Goal: Information Seeking & Learning: Learn about a topic

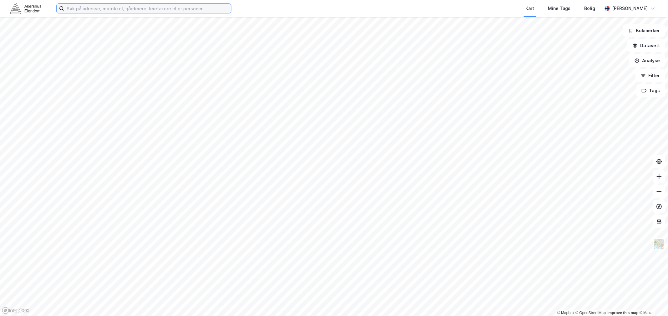
click at [93, 8] on input at bounding box center [147, 8] width 167 height 9
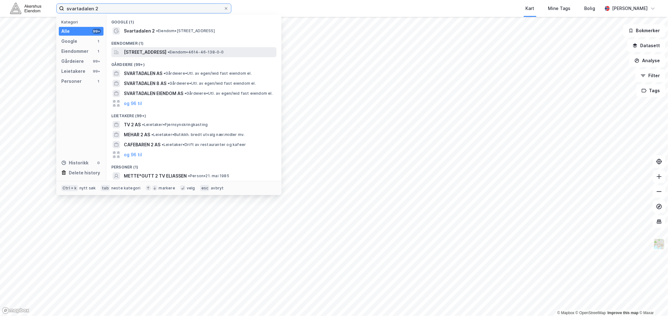
type input "svartadalen 2"
click at [154, 49] on span "[STREET_ADDRESS]" at bounding box center [145, 52] width 43 height 8
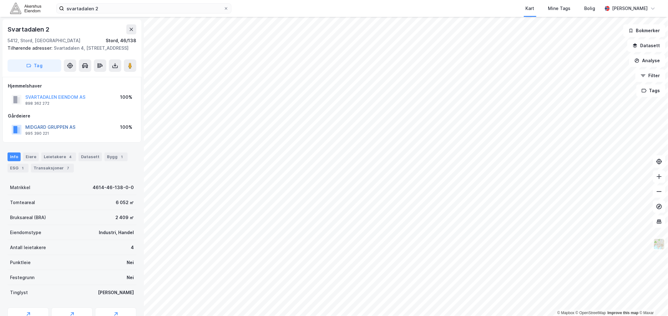
click at [0, 0] on button "MIDGARD GRUPPEN AS" at bounding box center [0, 0] width 0 height 0
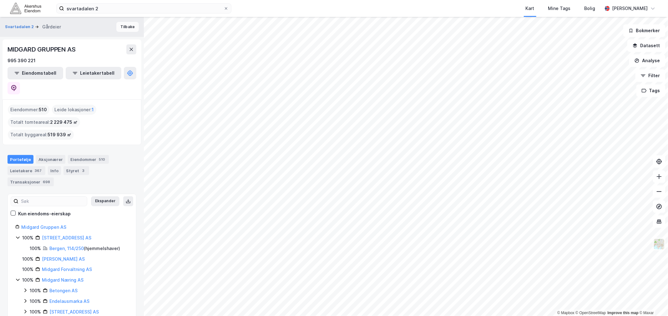
click at [123, 24] on button "Tilbake" at bounding box center [127, 27] width 23 height 10
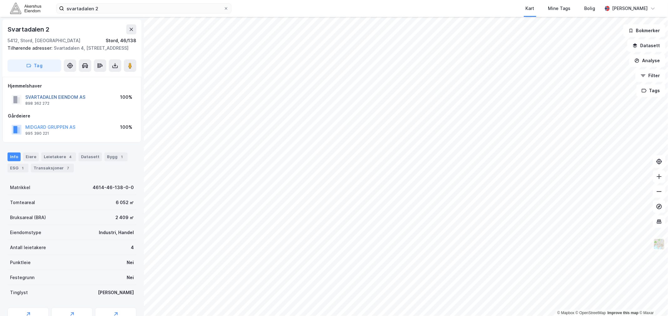
click at [0, 0] on button "SVARTADALEN EIENDOM AS" at bounding box center [0, 0] width 0 height 0
